Goal: Find specific page/section: Find specific page/section

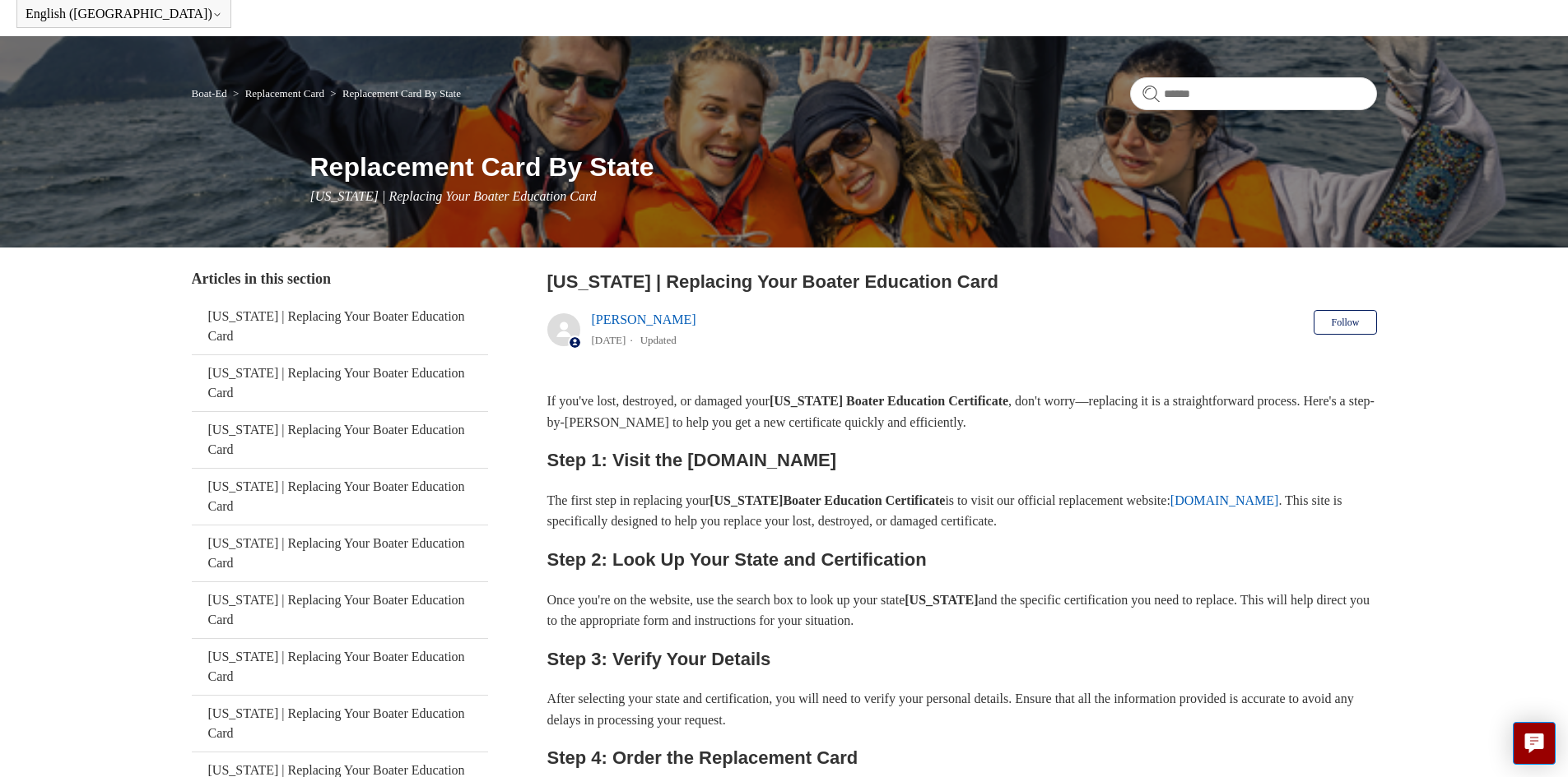
scroll to position [164, 0]
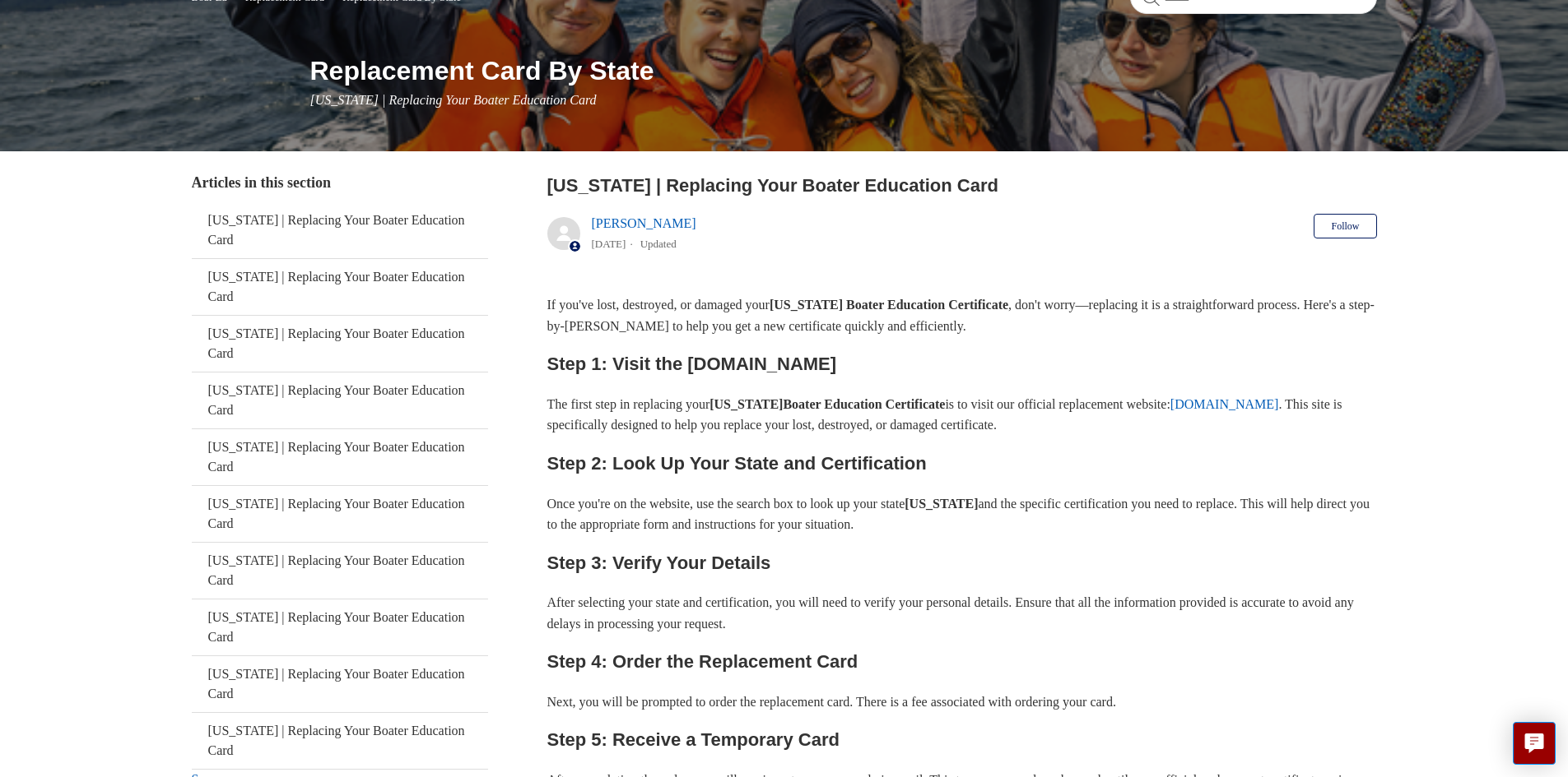
click at [1278, 408] on link "[DOMAIN_NAME]" at bounding box center [1224, 404] width 108 height 14
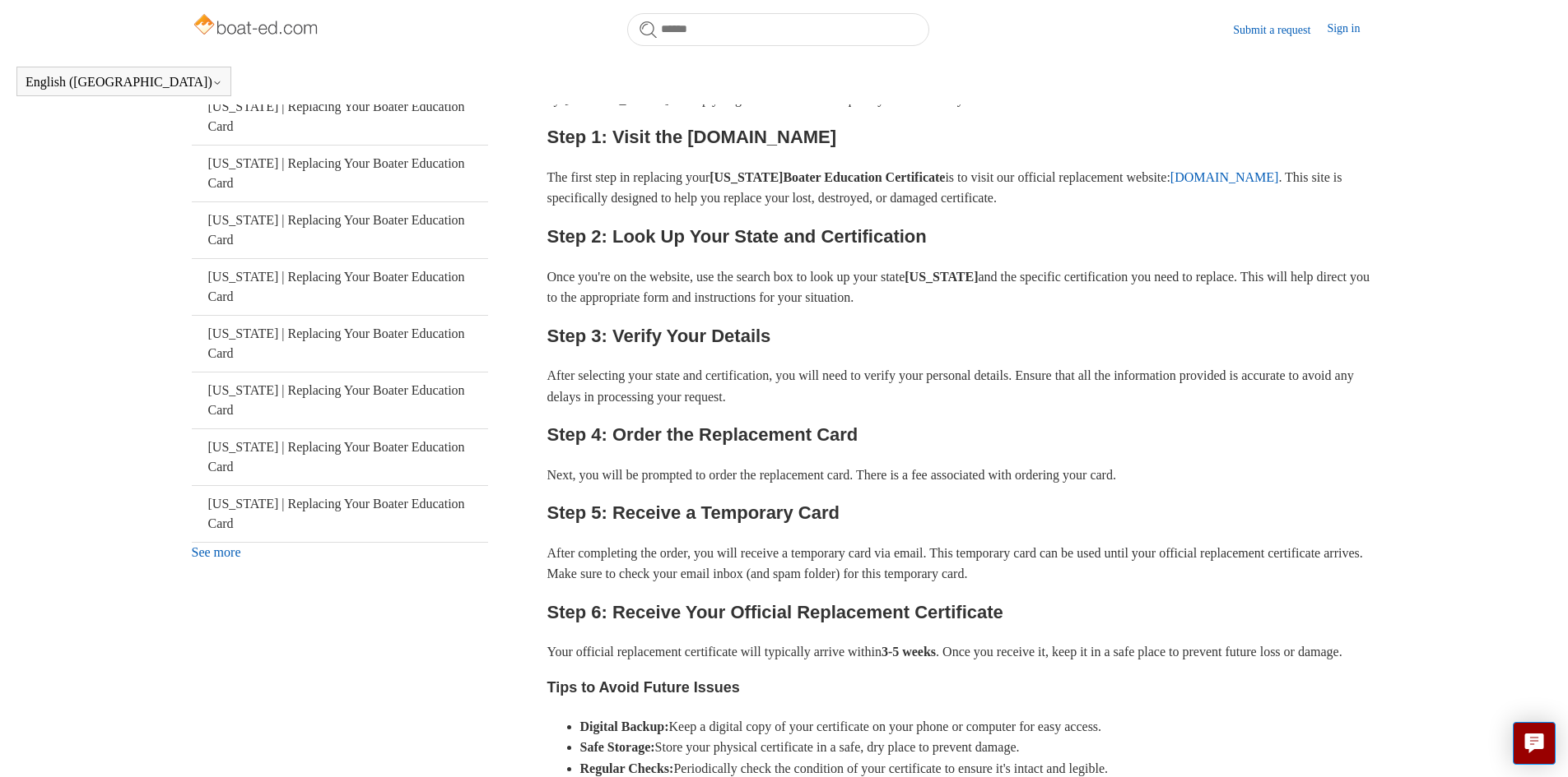
scroll to position [365, 0]
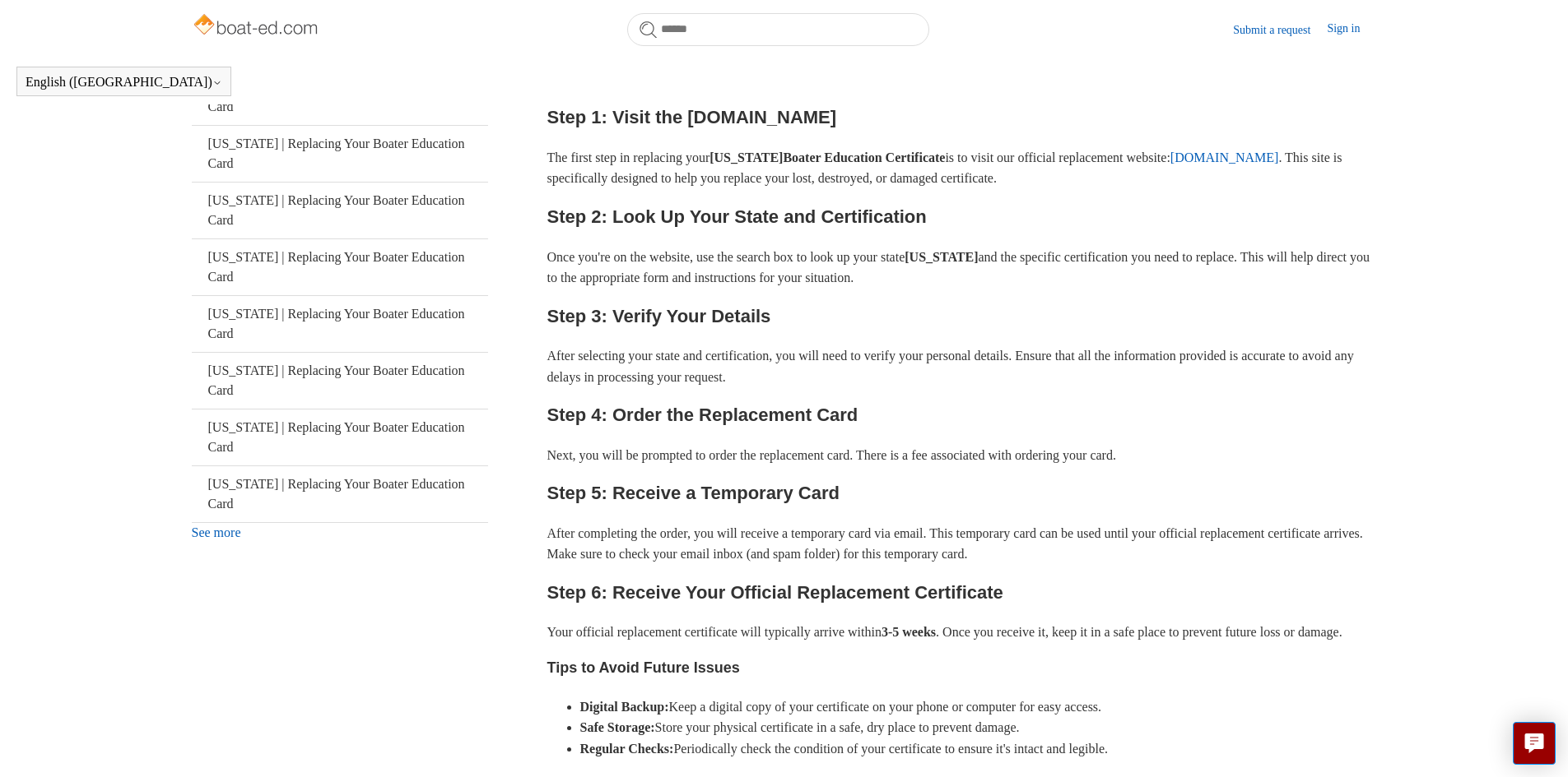
click at [225, 526] on link "See more" at bounding box center [217, 533] width 50 height 14
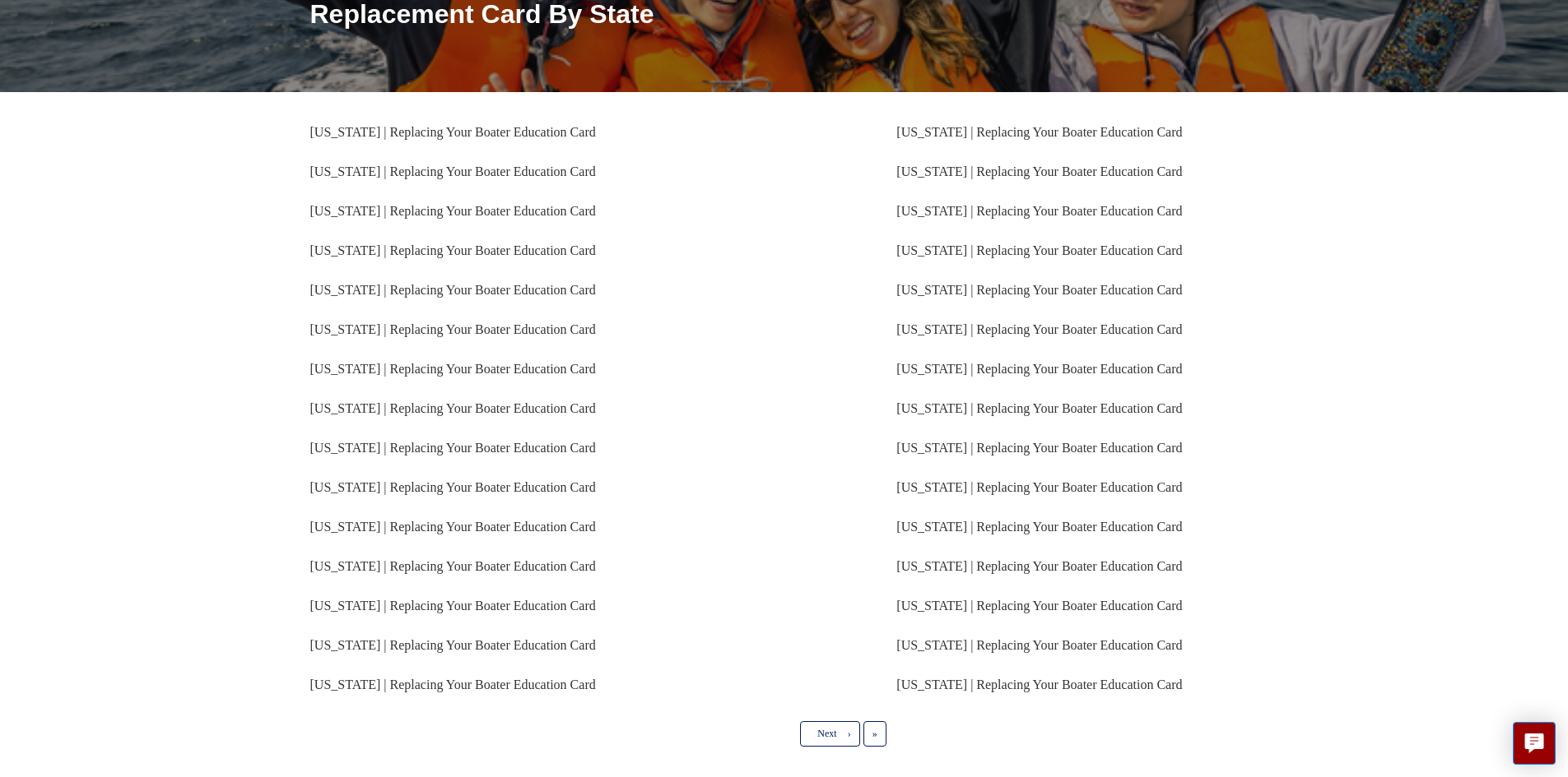
scroll to position [247, 0]
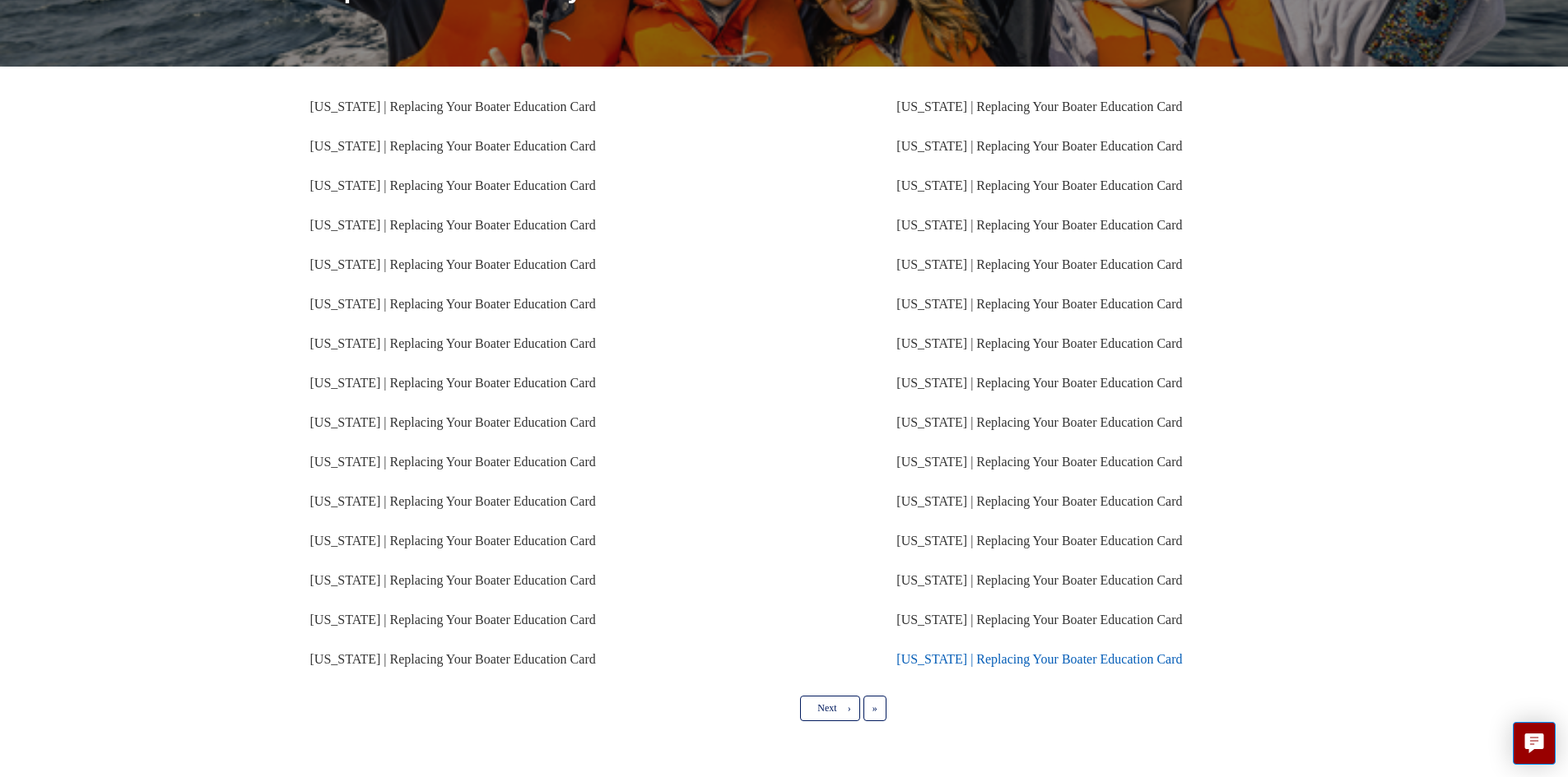
click at [919, 657] on link "[US_STATE] | Replacing Your Boater Education Card" at bounding box center [1039, 660] width 285 height 14
